Goal: Information Seeking & Learning: Learn about a topic

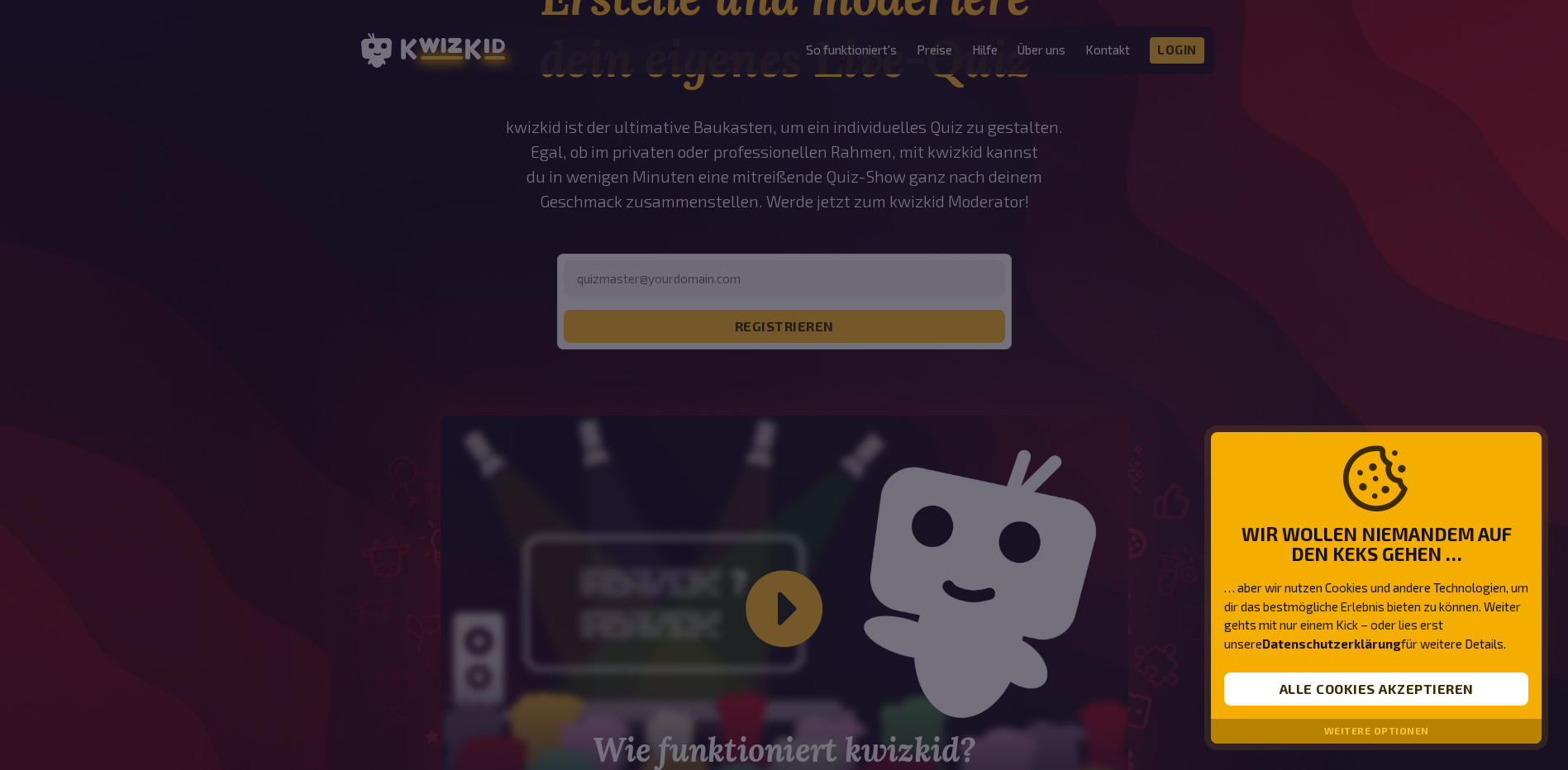
scroll to position [165, 0]
click at [1356, 734] on button "Weitere Optionen" at bounding box center [1377, 732] width 105 height 11
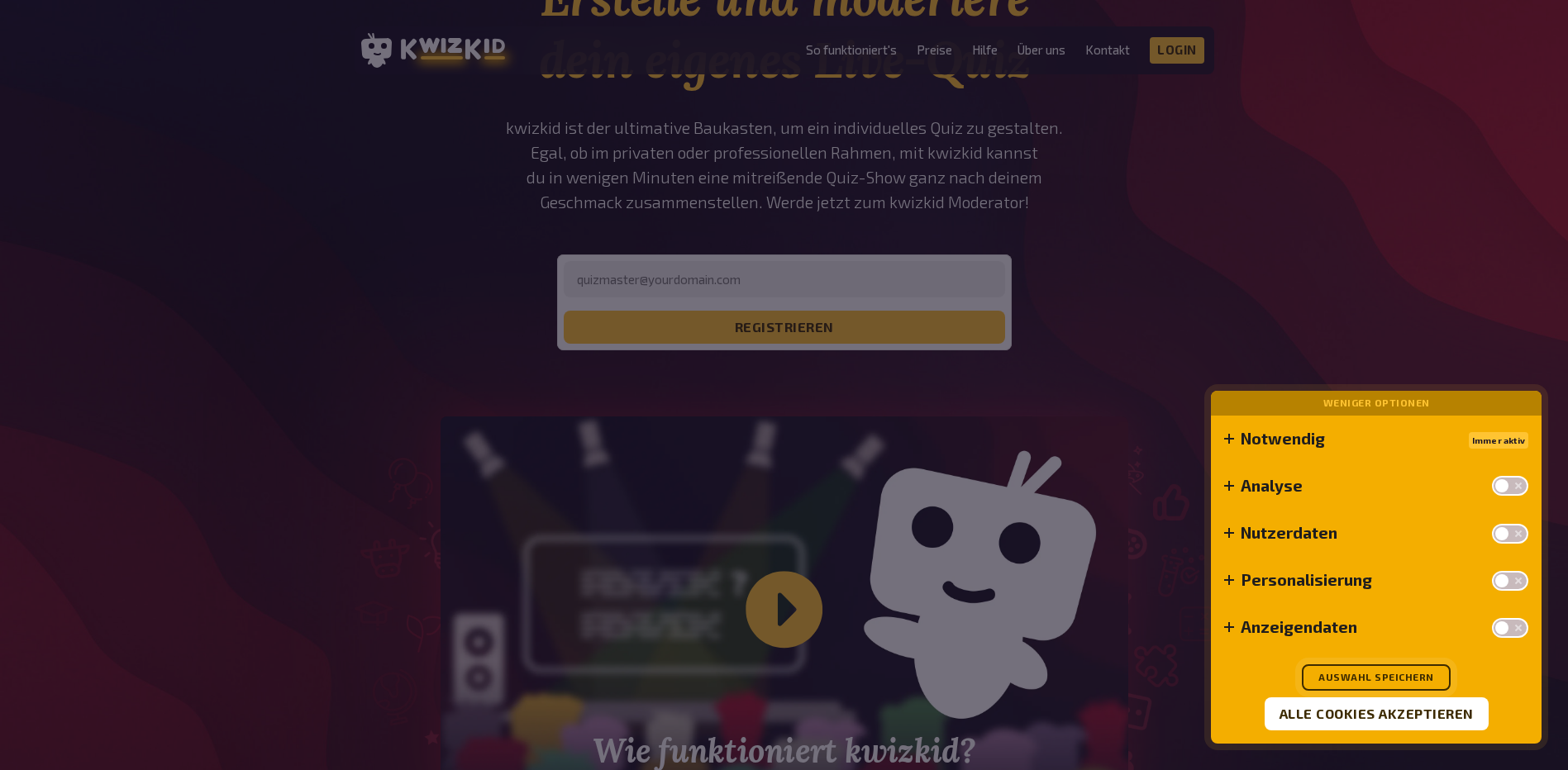
click at [1351, 672] on button "Auswahl speichern" at bounding box center [1377, 678] width 149 height 27
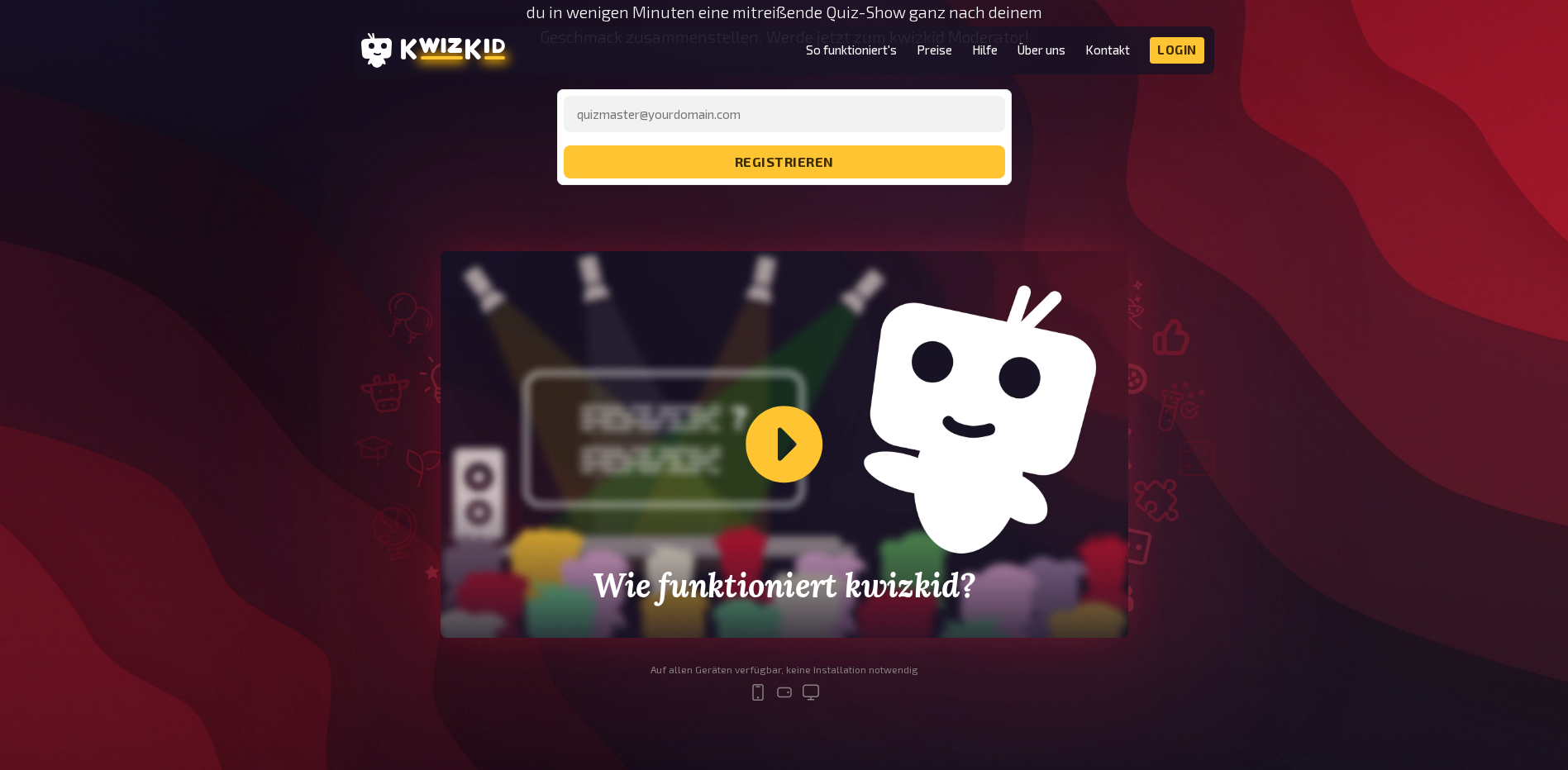
scroll to position [496, 0]
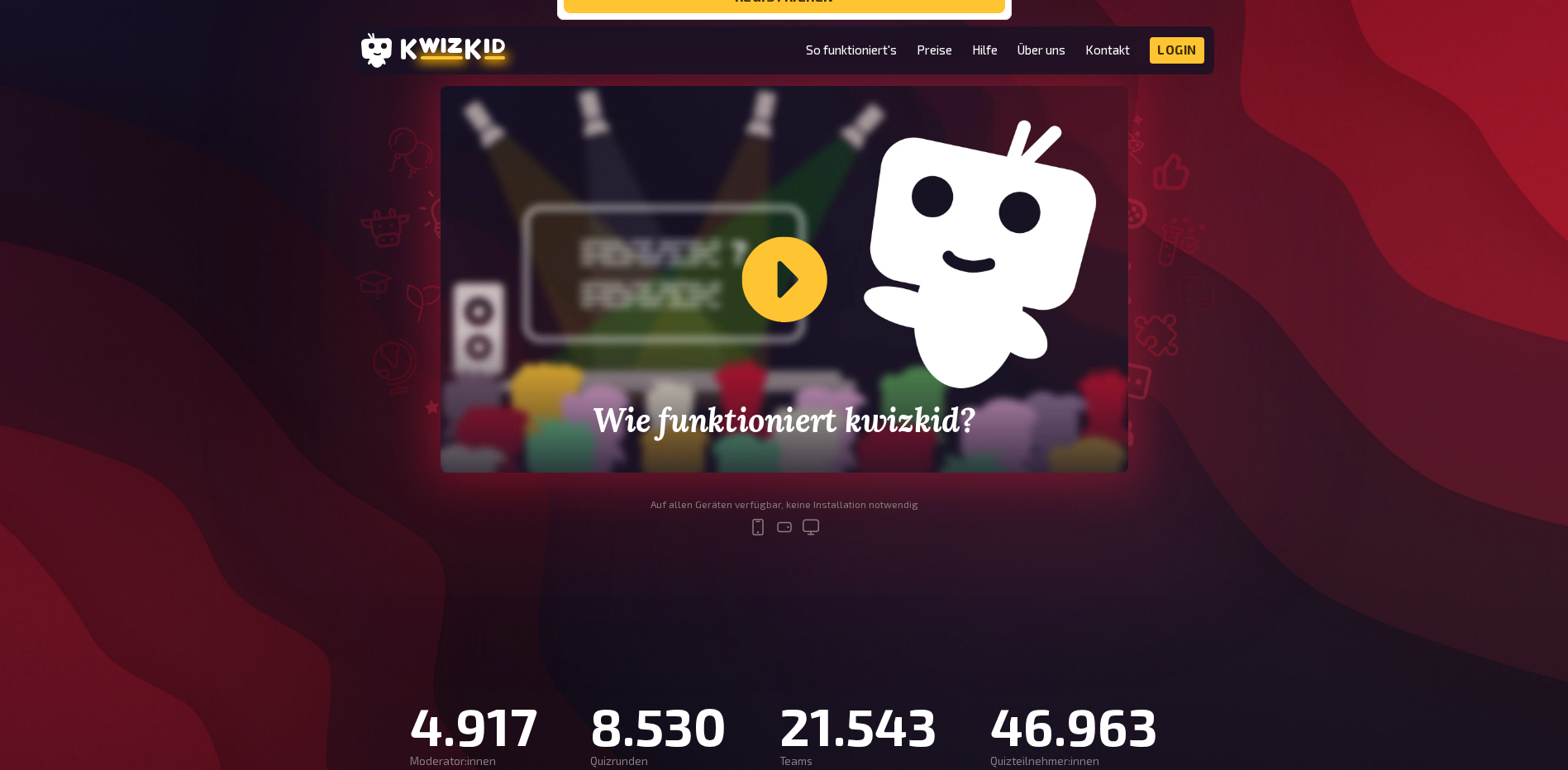
click at [784, 272] on div "Wie funktioniert kwizkid?" at bounding box center [784, 279] width 688 height 387
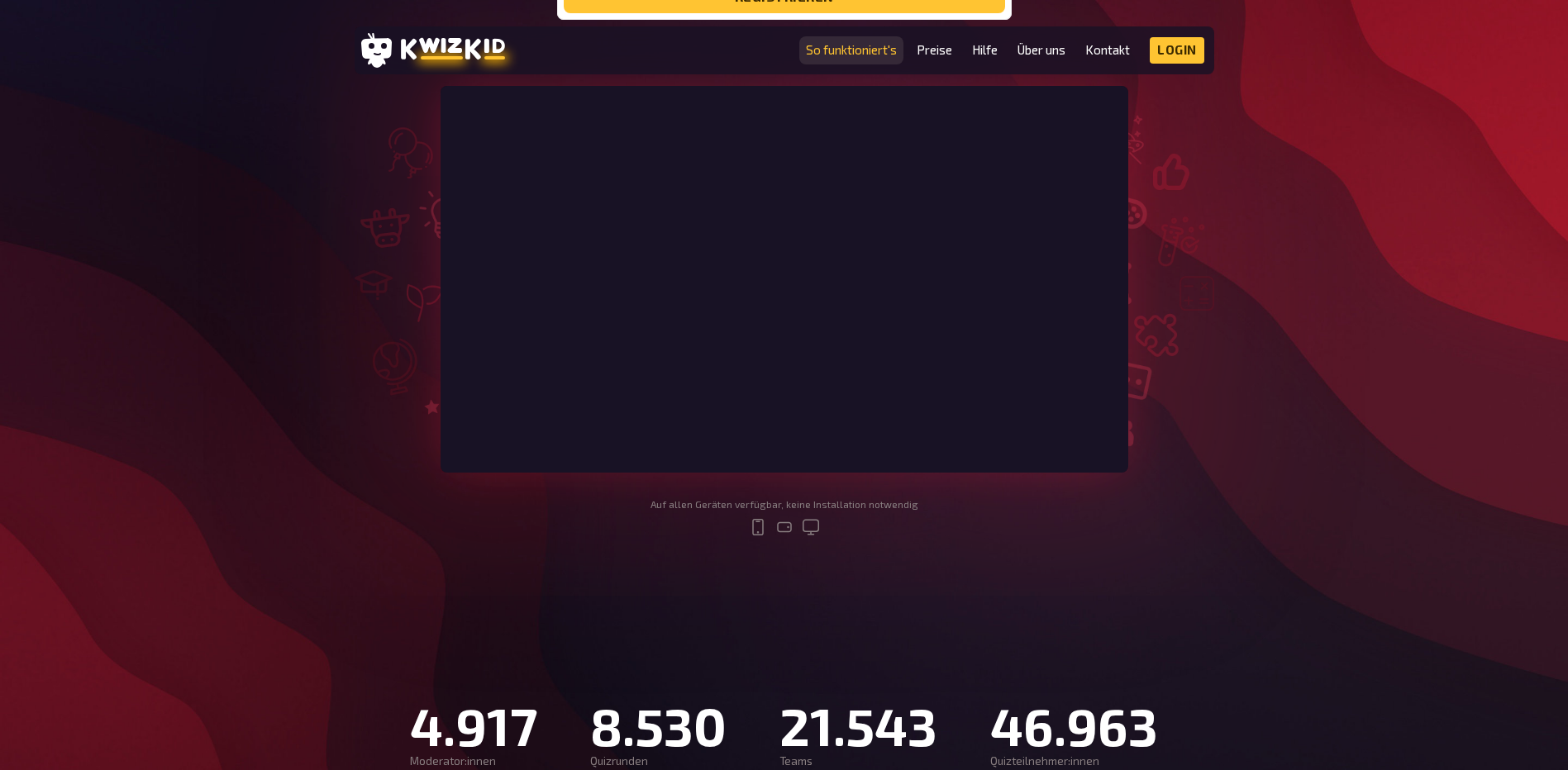
click at [861, 50] on link "So funktioniert's" at bounding box center [851, 50] width 91 height 14
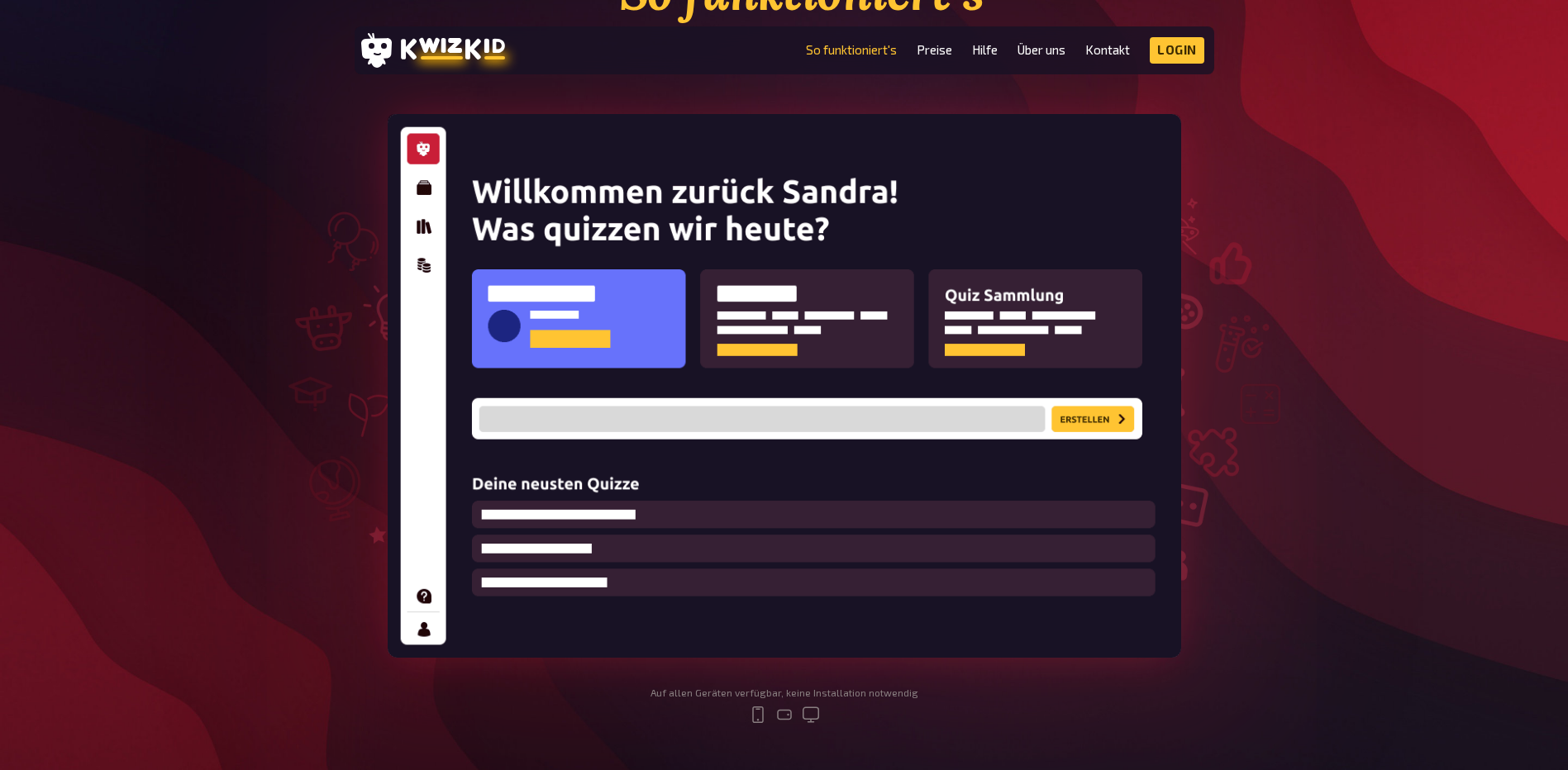
scroll to position [248, 0]
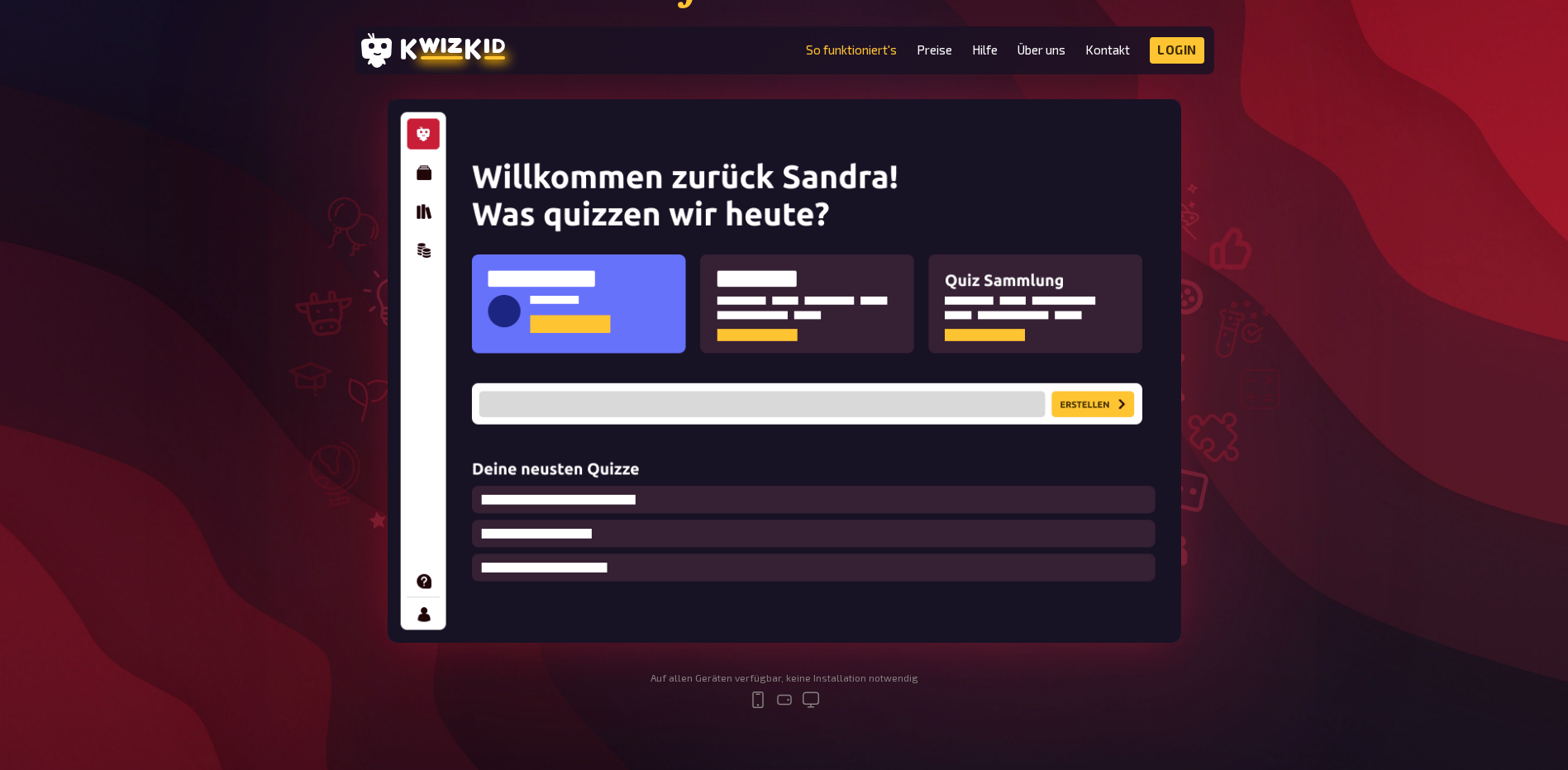
click at [974, 203] on img at bounding box center [784, 371] width 794 height 544
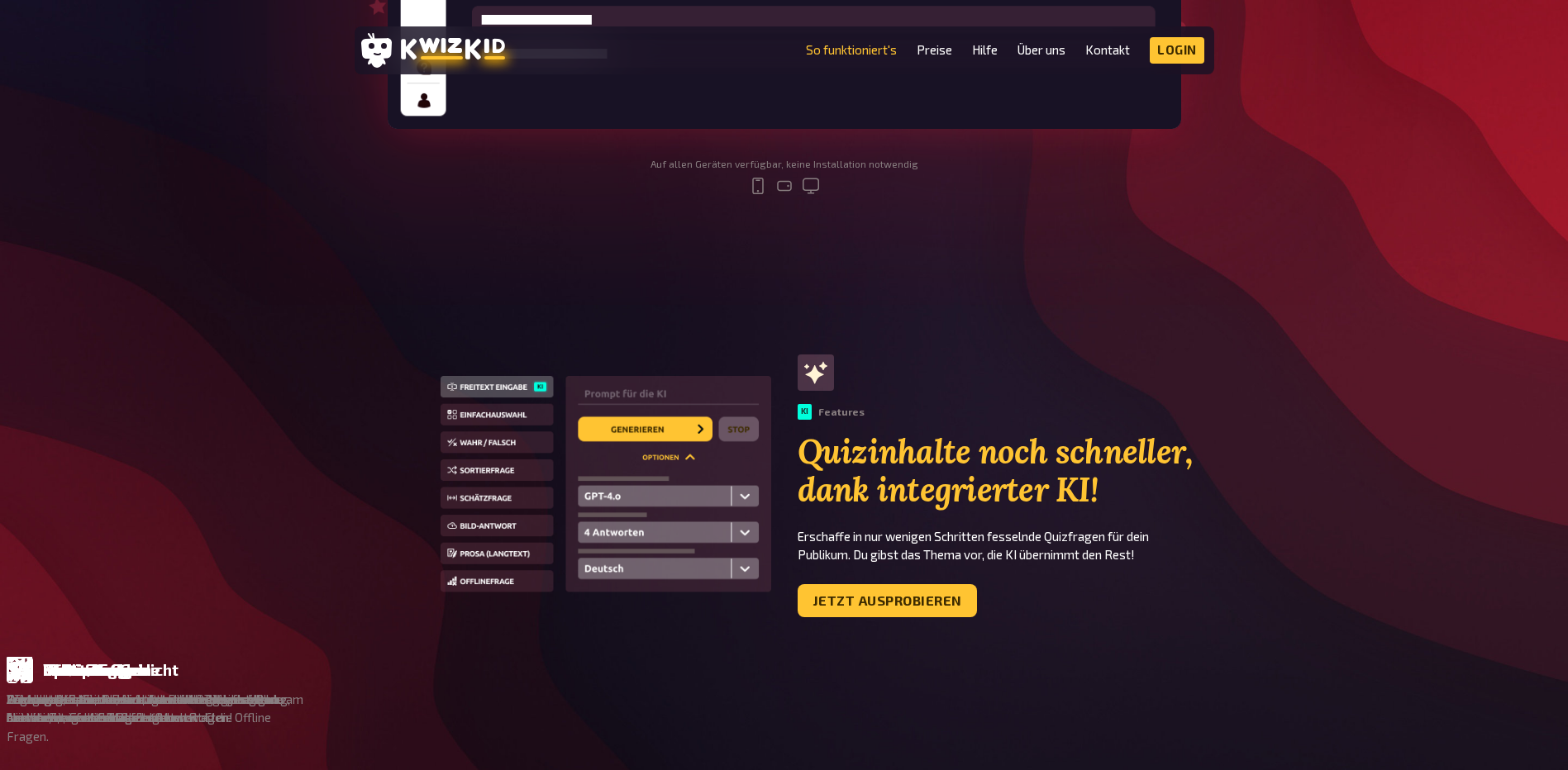
scroll to position [826, 0]
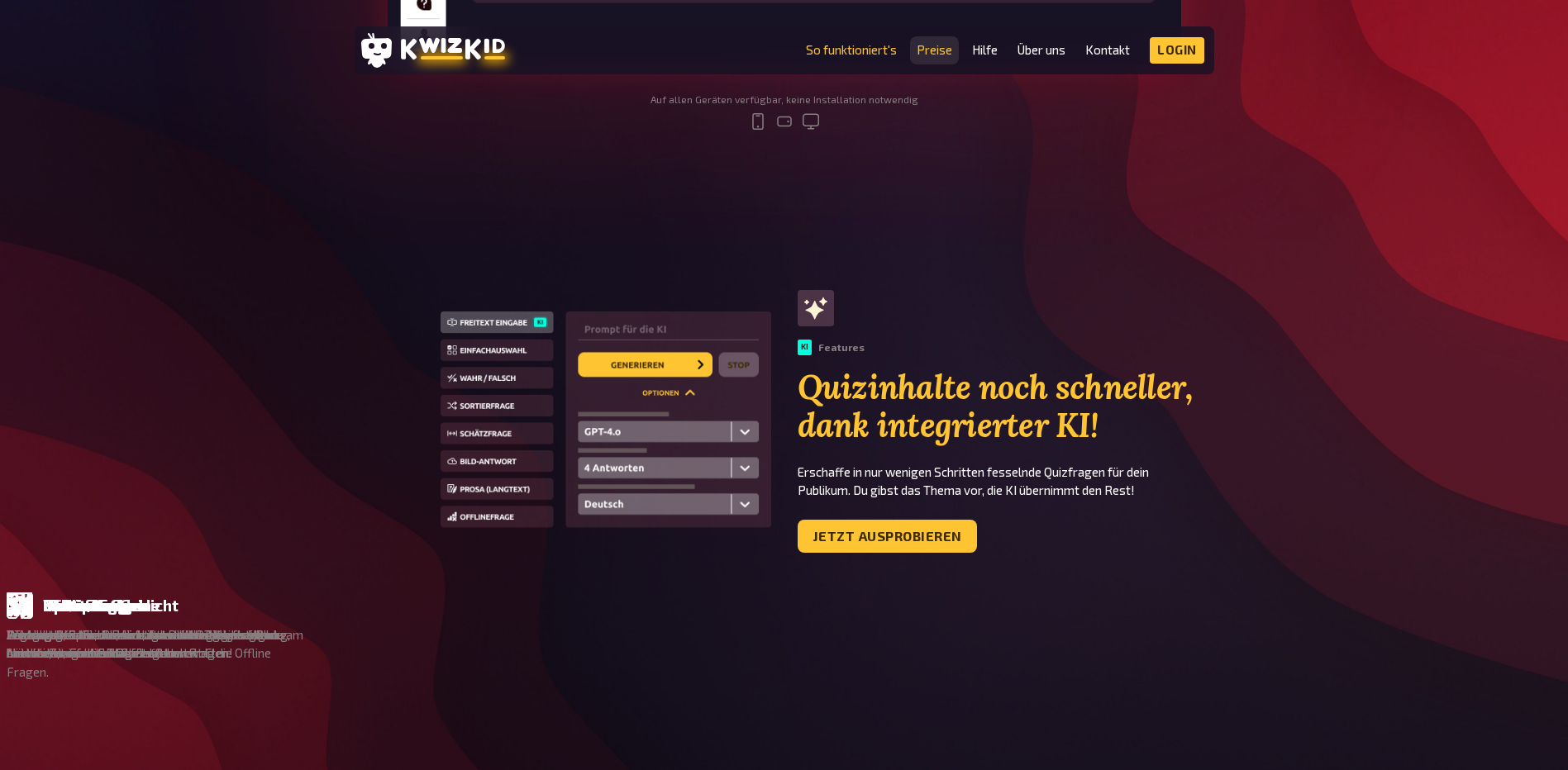
click at [933, 45] on link "Preise" at bounding box center [934, 50] width 35 height 14
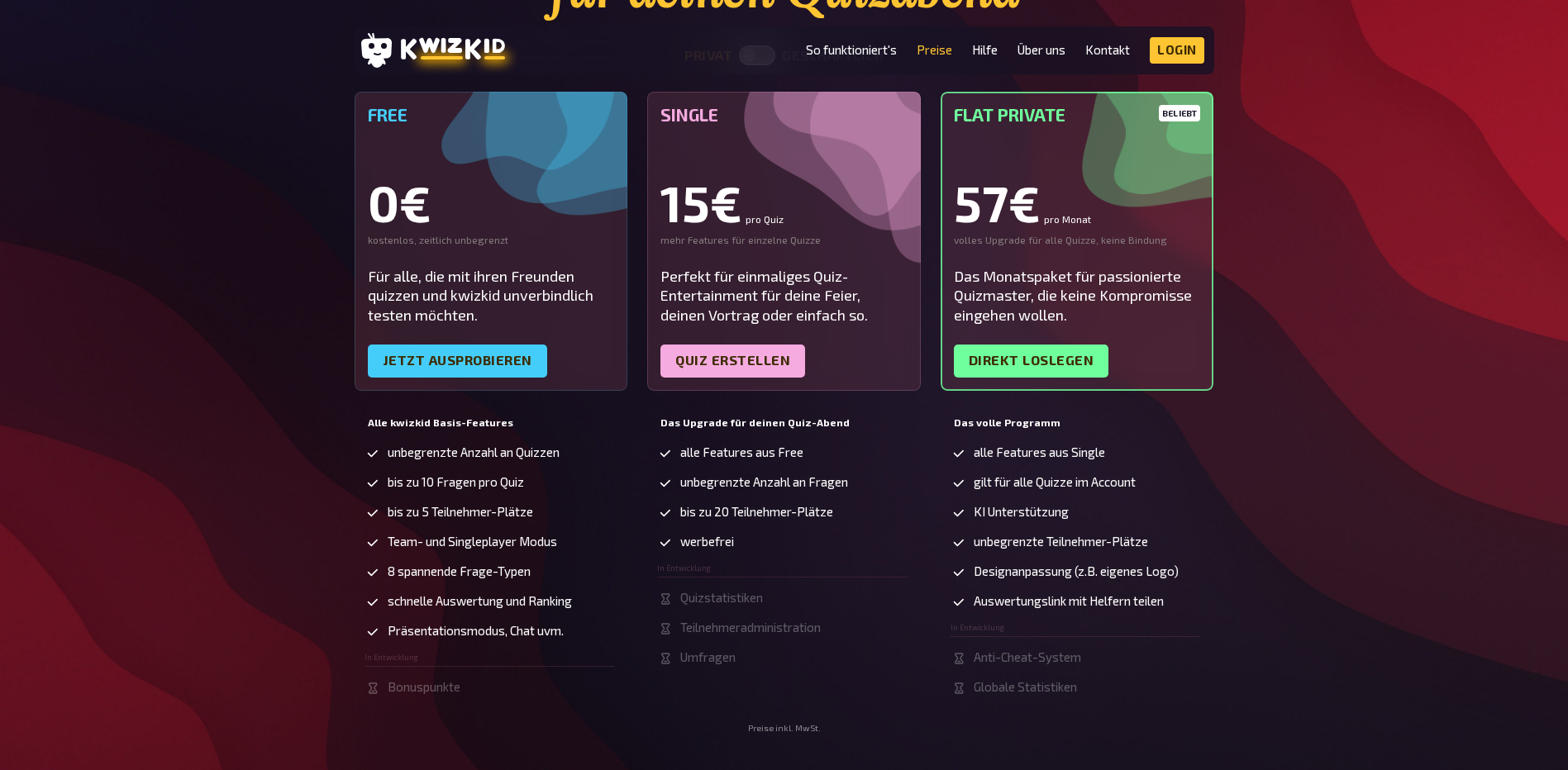
scroll to position [246, 0]
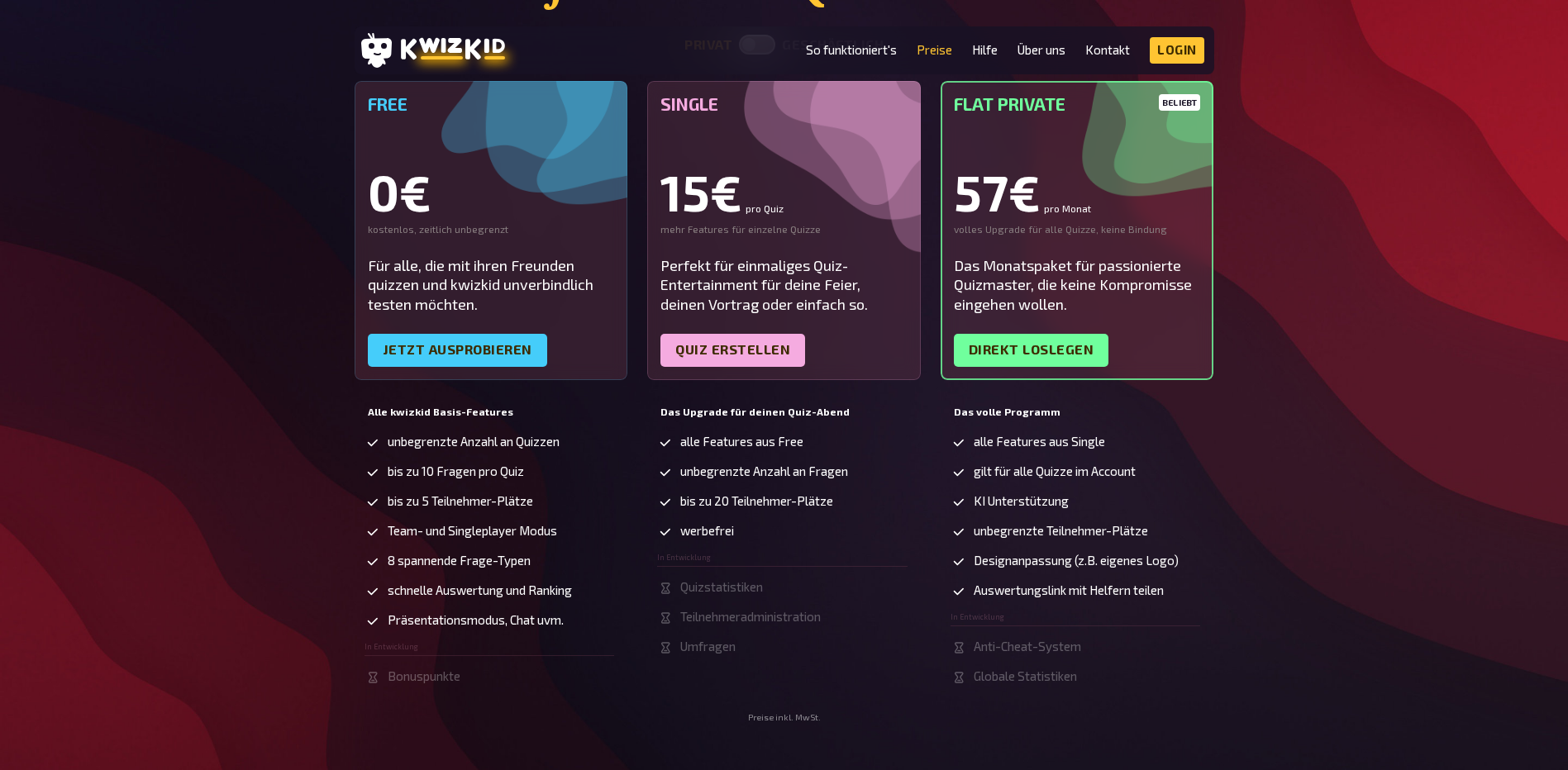
click at [168, 68] on div "Das ideale Paket für deinen Quizabend privat geschäftlich Free 0€ kostenlos, ze…" at bounding box center [784, 305] width 1568 height 837
